Goal: Information Seeking & Learning: Learn about a topic

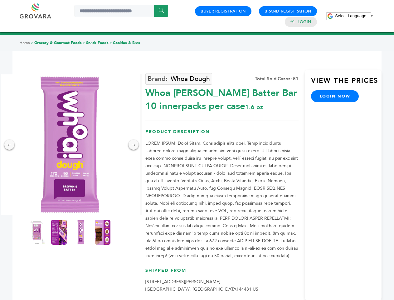
click at [355, 16] on span "Select Language" at bounding box center [350, 15] width 31 height 5
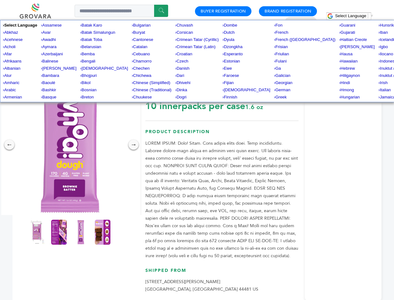
click at [70, 145] on img at bounding box center [70, 144] width 140 height 140
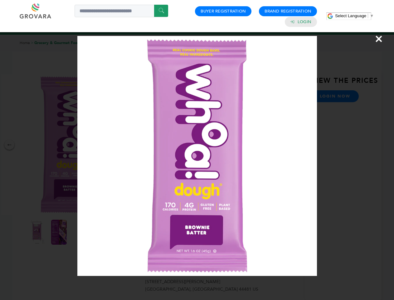
click at [9, 145] on div "×" at bounding box center [197, 150] width 394 height 300
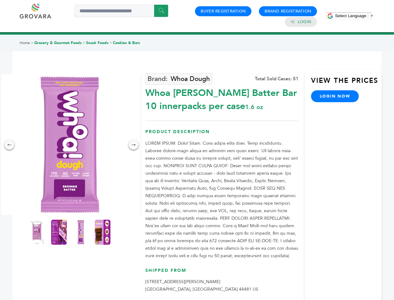
click at [134, 145] on div "→" at bounding box center [134, 145] width 10 height 10
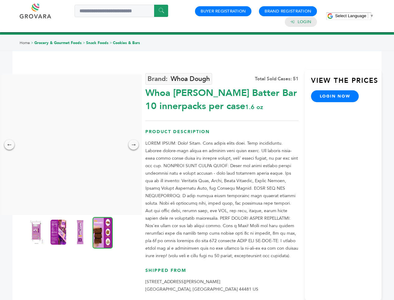
click at [37, 232] on img at bounding box center [37, 231] width 16 height 25
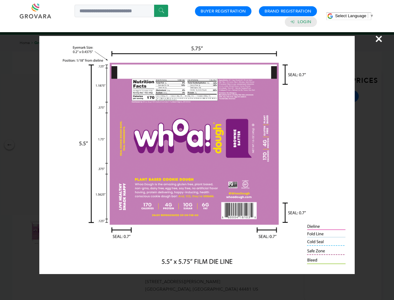
click at [59, 232] on div "×" at bounding box center [197, 150] width 394 height 300
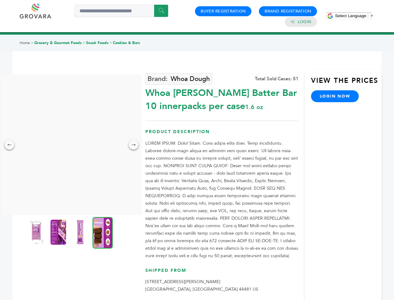
click at [81, 232] on img at bounding box center [80, 231] width 16 height 25
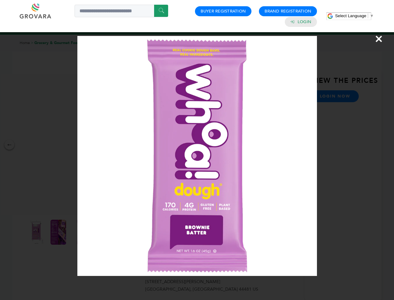
click at [103, 232] on div "×" at bounding box center [197, 150] width 394 height 300
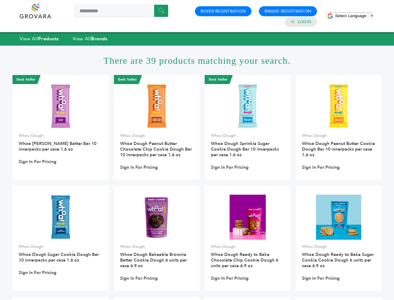
click at [355, 16] on span "Select Language" at bounding box center [350, 15] width 31 height 5
